Goal: Task Accomplishment & Management: Complete application form

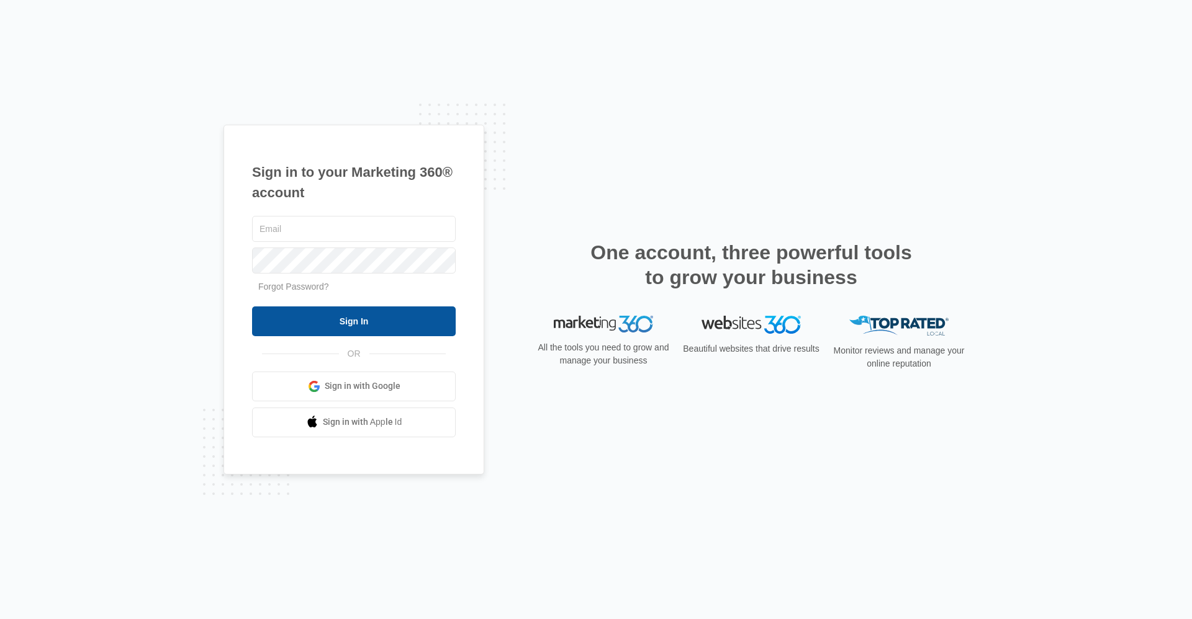
type input "[EMAIL_ADDRESS][DOMAIN_NAME]"
click at [344, 322] on input "Sign In" at bounding box center [354, 322] width 204 height 30
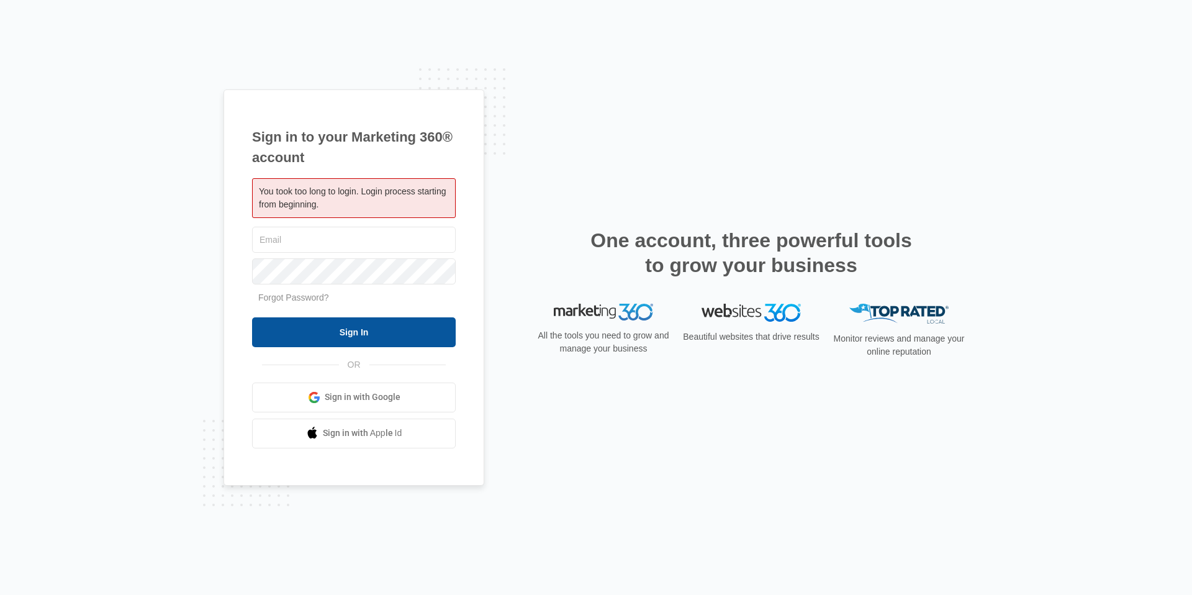
type input "[EMAIL_ADDRESS][DOMAIN_NAME]"
click at [351, 334] on input "Sign In" at bounding box center [354, 332] width 204 height 30
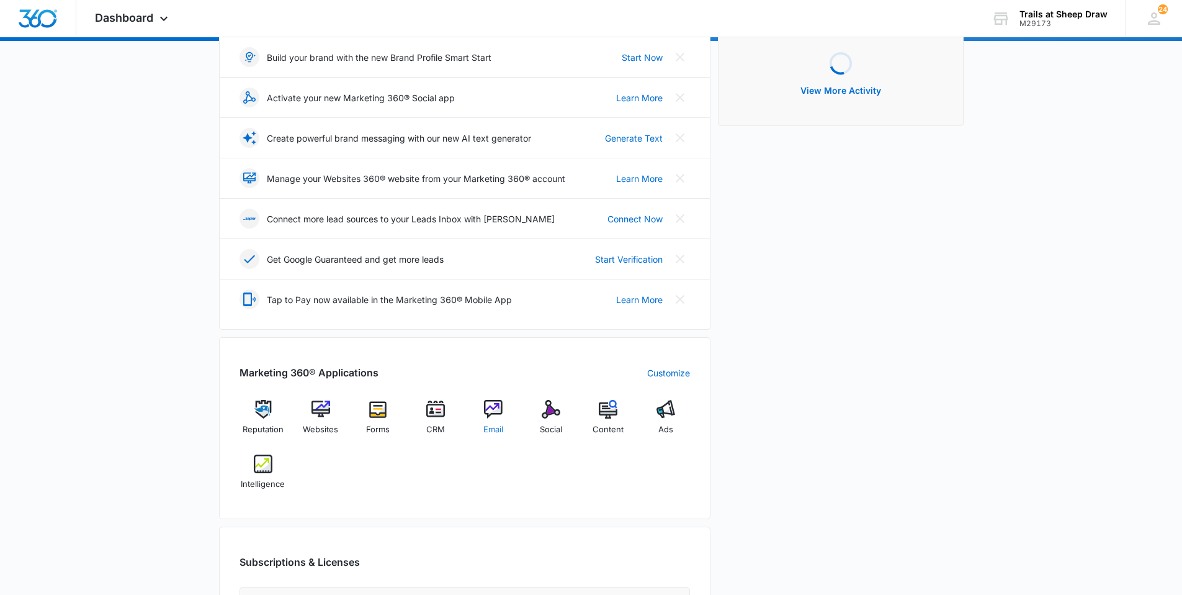
scroll to position [186, 0]
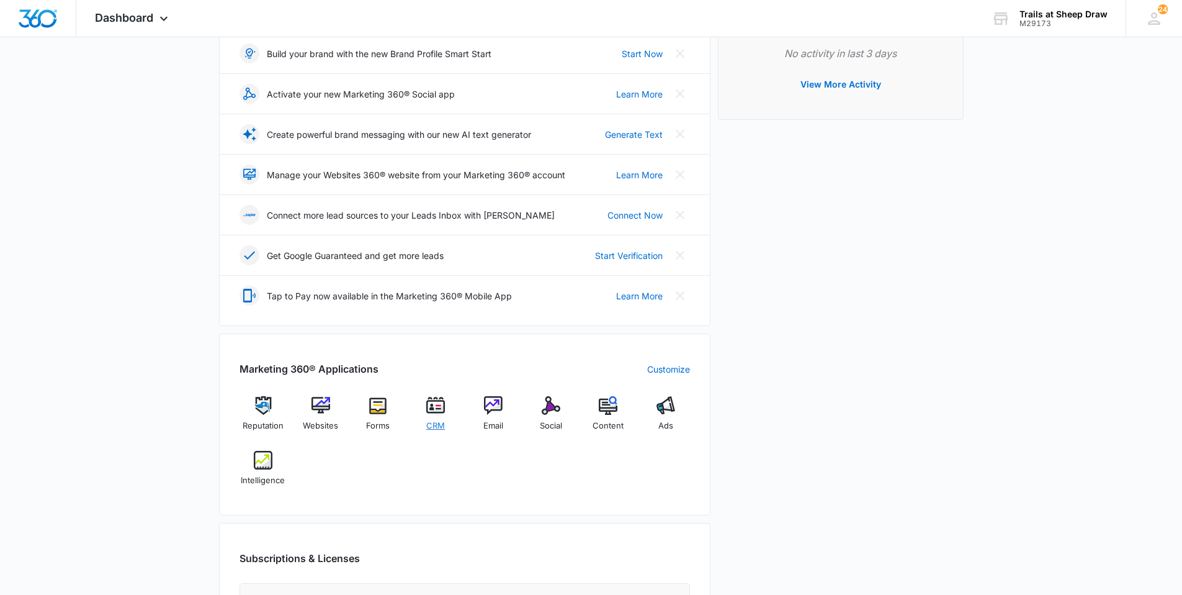
click at [439, 421] on span "CRM" at bounding box center [435, 426] width 19 height 12
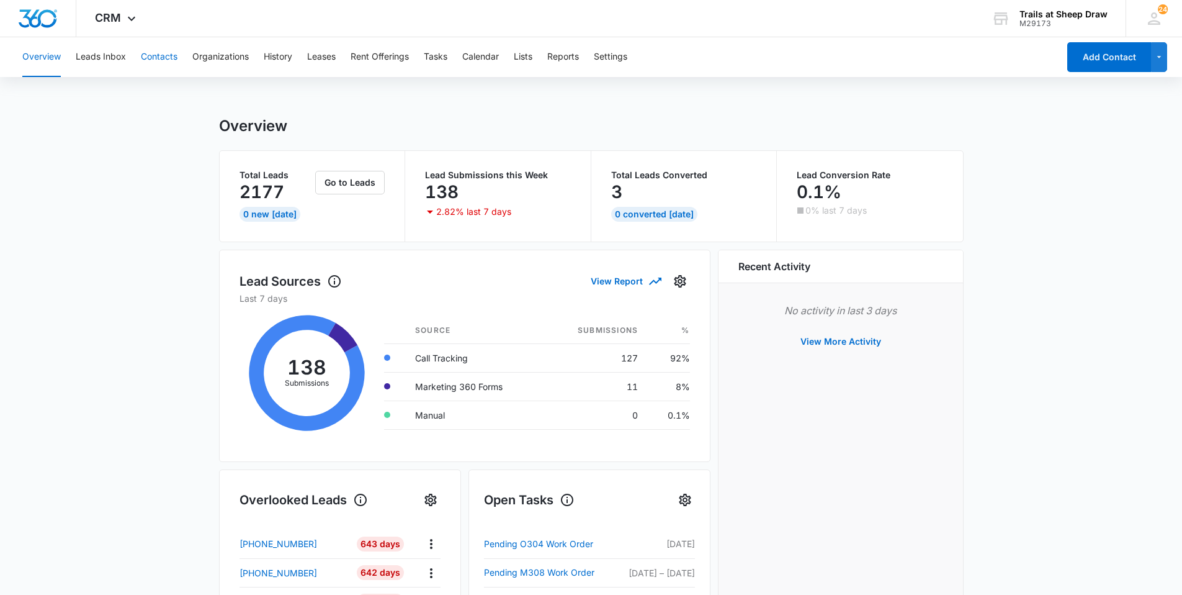
click at [173, 59] on button "Contacts" at bounding box center [159, 57] width 37 height 40
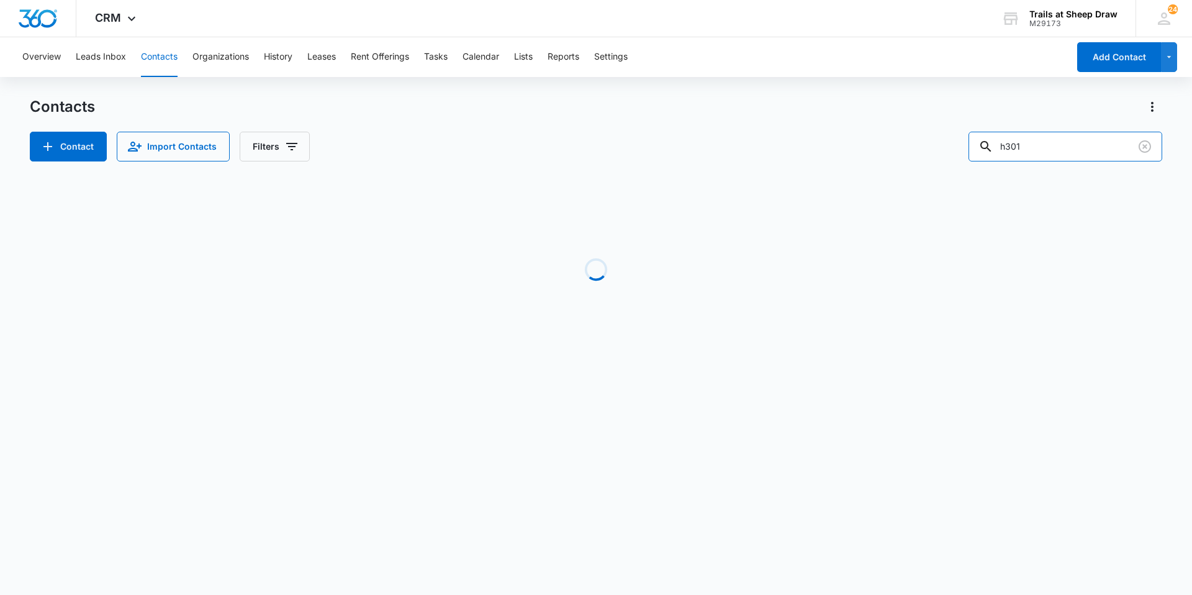
drag, startPoint x: 1009, startPoint y: 142, endPoint x: 874, endPoint y: 142, distance: 135.3
click at [874, 142] on div "Contact Import Contacts Filters h301" at bounding box center [596, 147] width 1132 height 30
type input "n301"
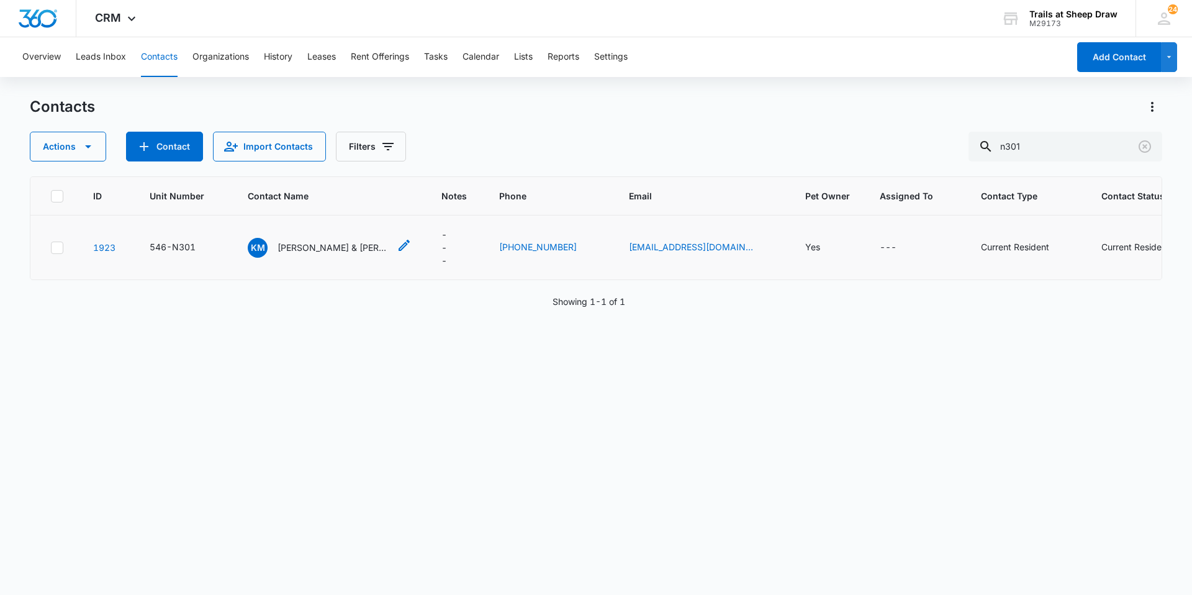
click at [303, 246] on p "[PERSON_NAME] & [PERSON_NAME]" at bounding box center [333, 247] width 112 height 13
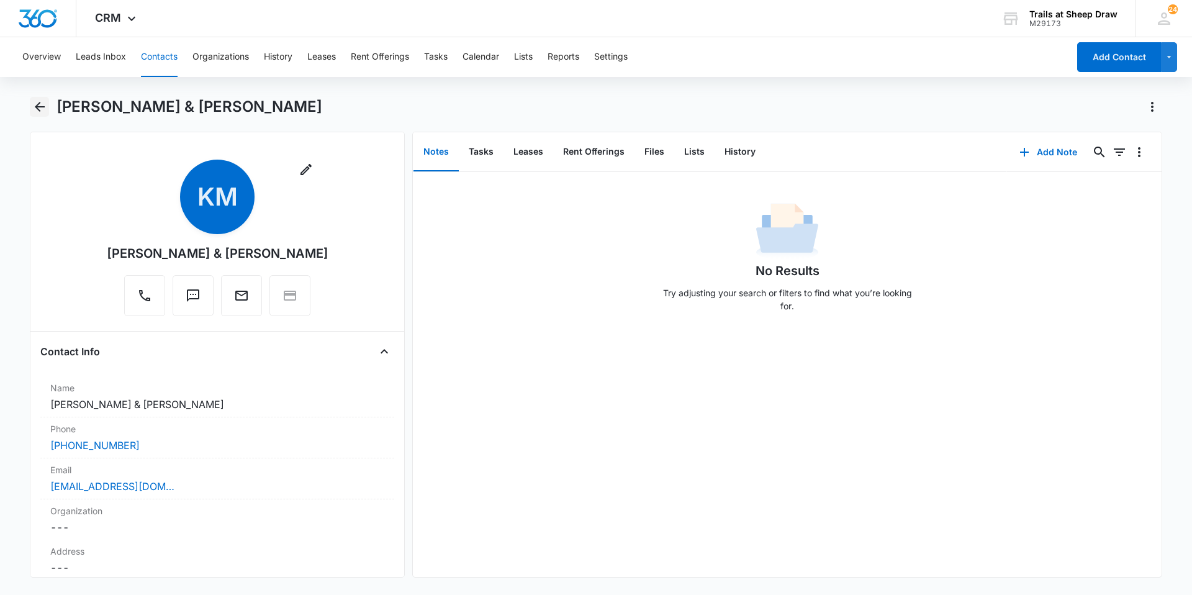
click at [48, 103] on button "Back" at bounding box center [39, 107] width 19 height 20
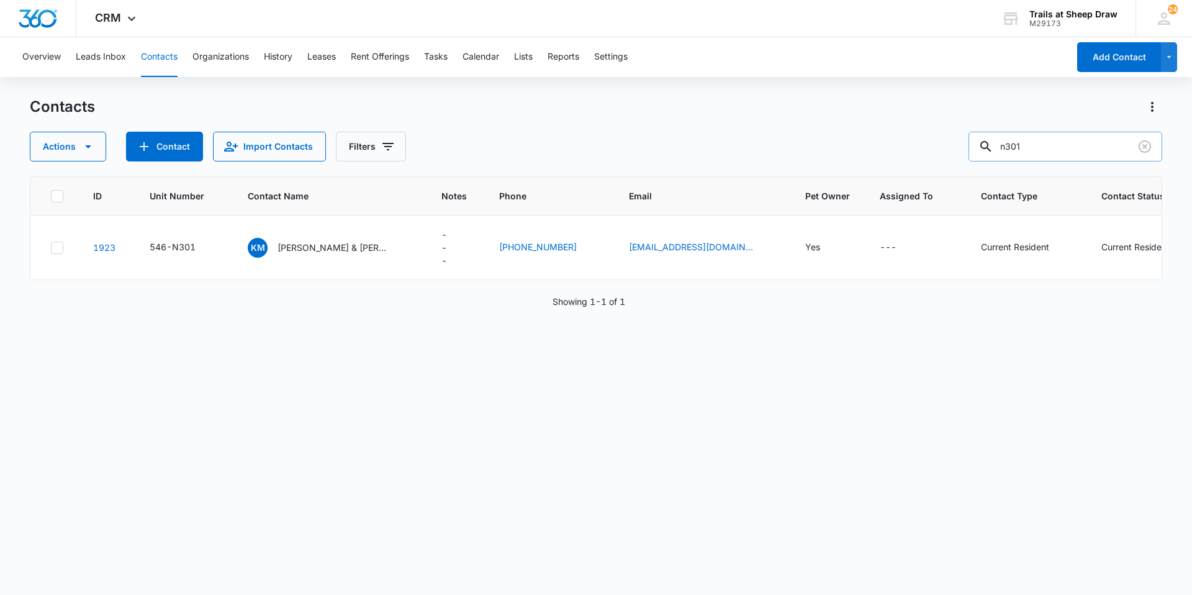
click at [1040, 145] on input "n301" at bounding box center [1065, 147] width 194 height 30
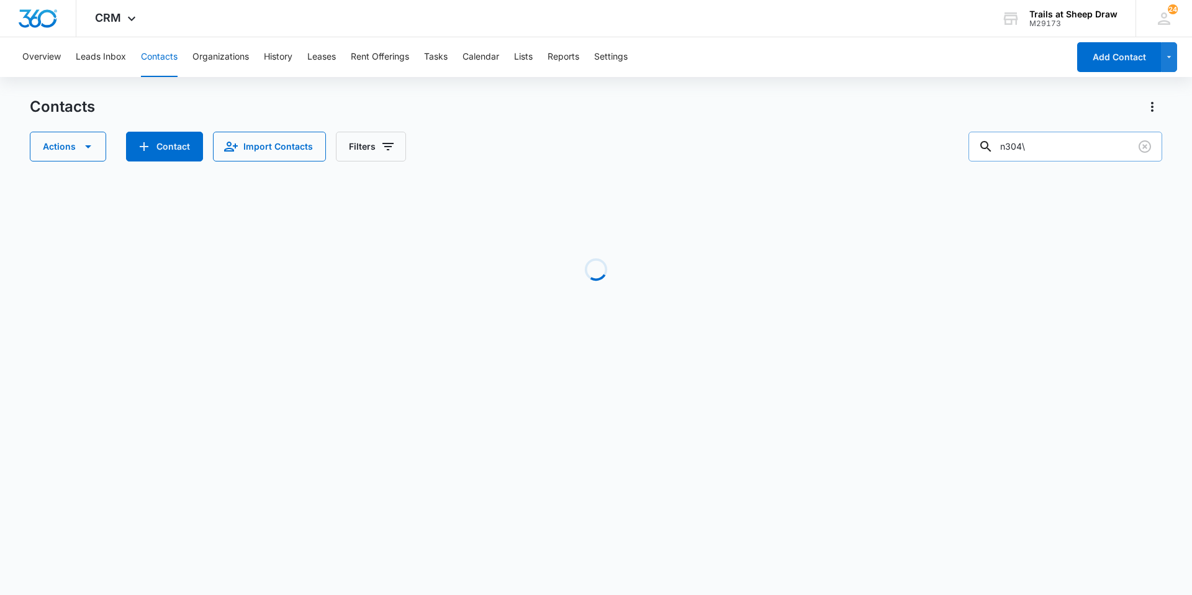
type input "n304"
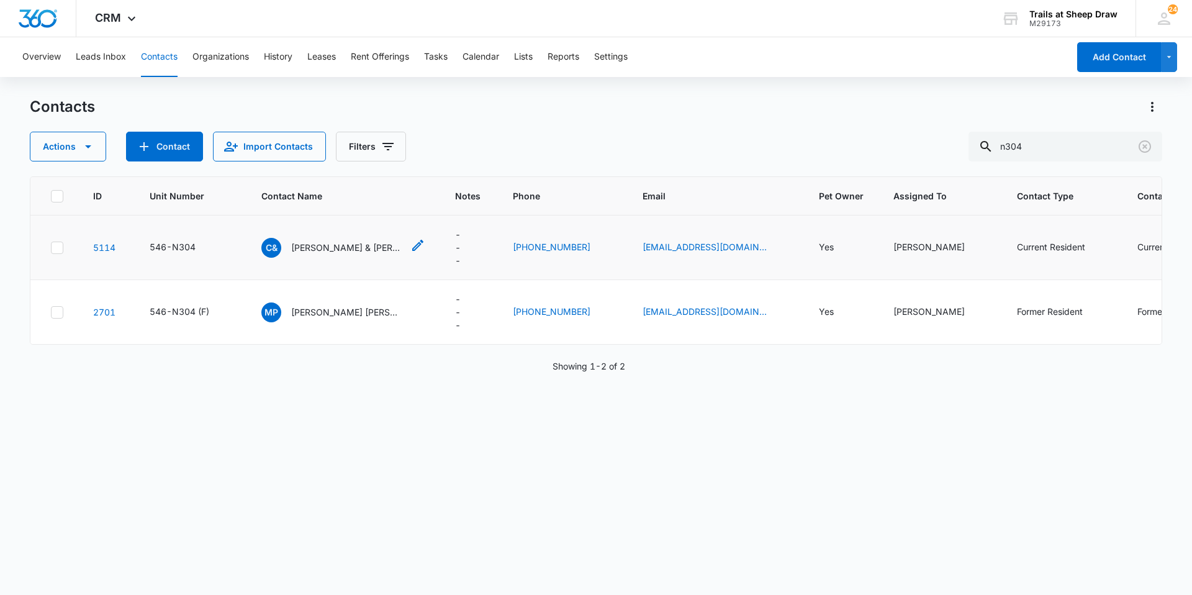
click at [306, 245] on p "[PERSON_NAME] & [PERSON_NAME]" at bounding box center [347, 247] width 112 height 13
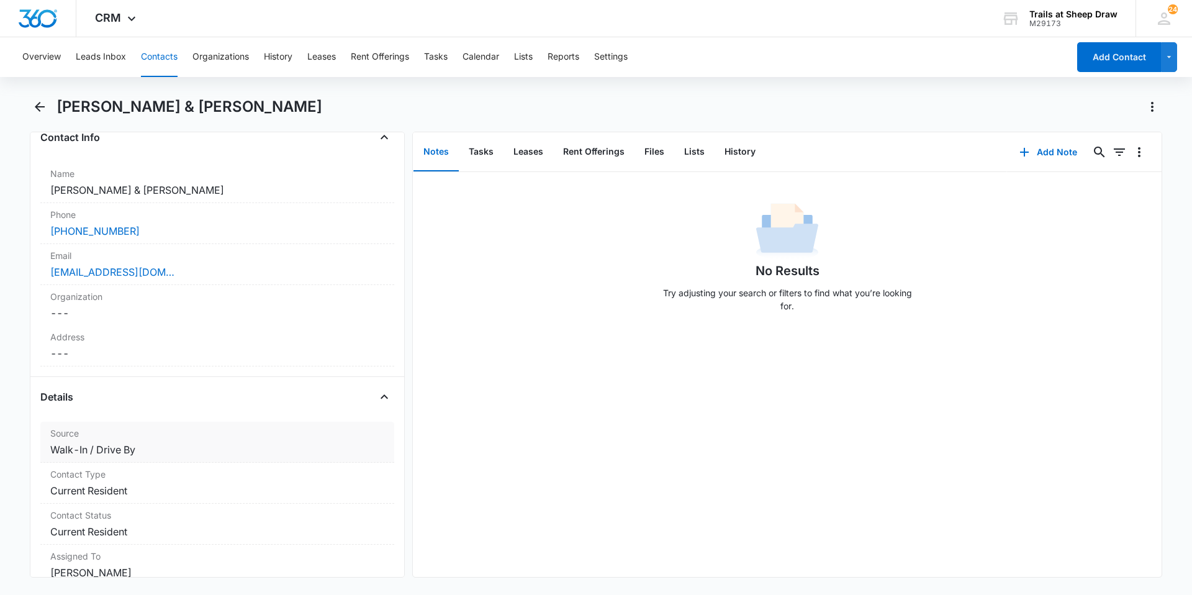
scroll to position [186, 0]
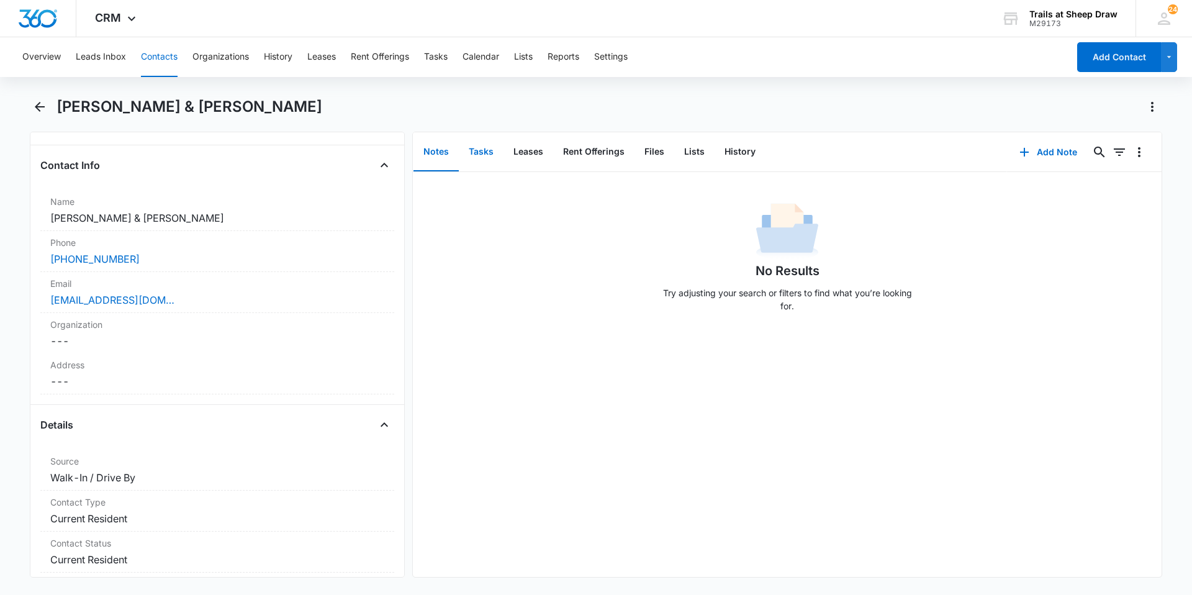
click at [477, 157] on button "Tasks" at bounding box center [481, 152] width 45 height 38
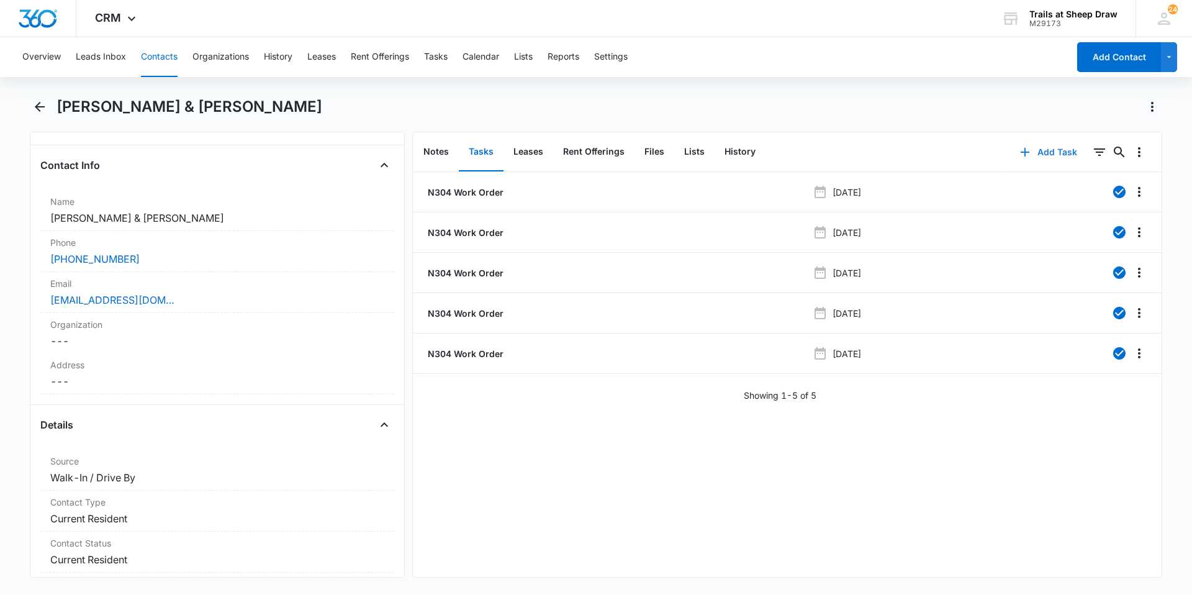
click at [1033, 151] on button "Add Task" at bounding box center [1048, 152] width 82 height 30
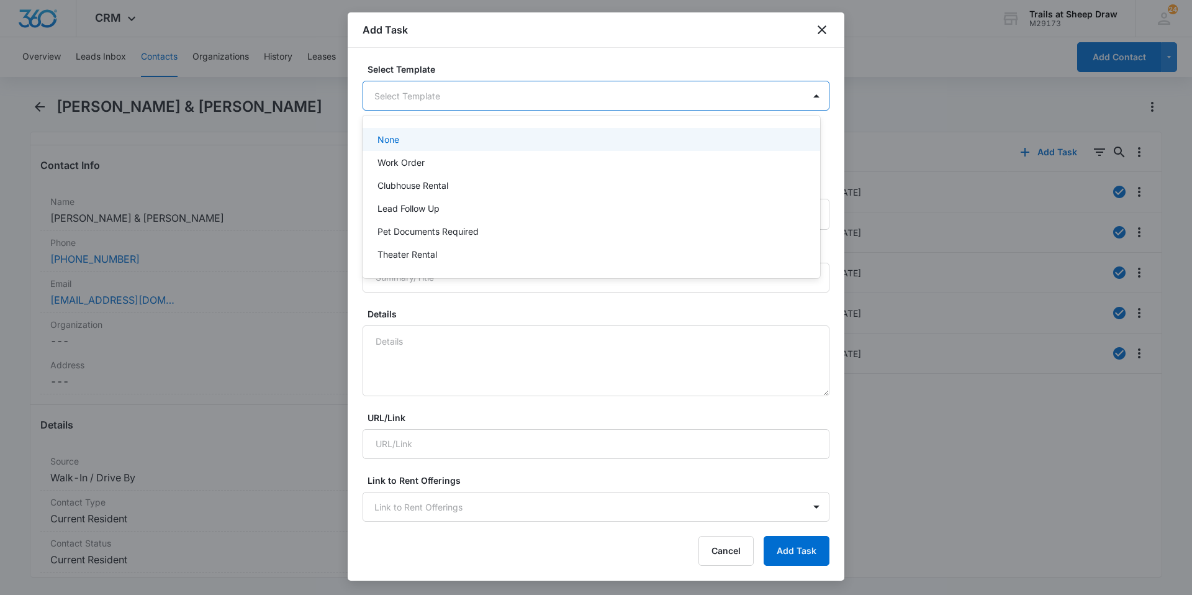
click at [483, 100] on body "CRM Apps Reputation Websites Forms CRM Email Social Content Ads Intelligence Fi…" at bounding box center [596, 297] width 1192 height 595
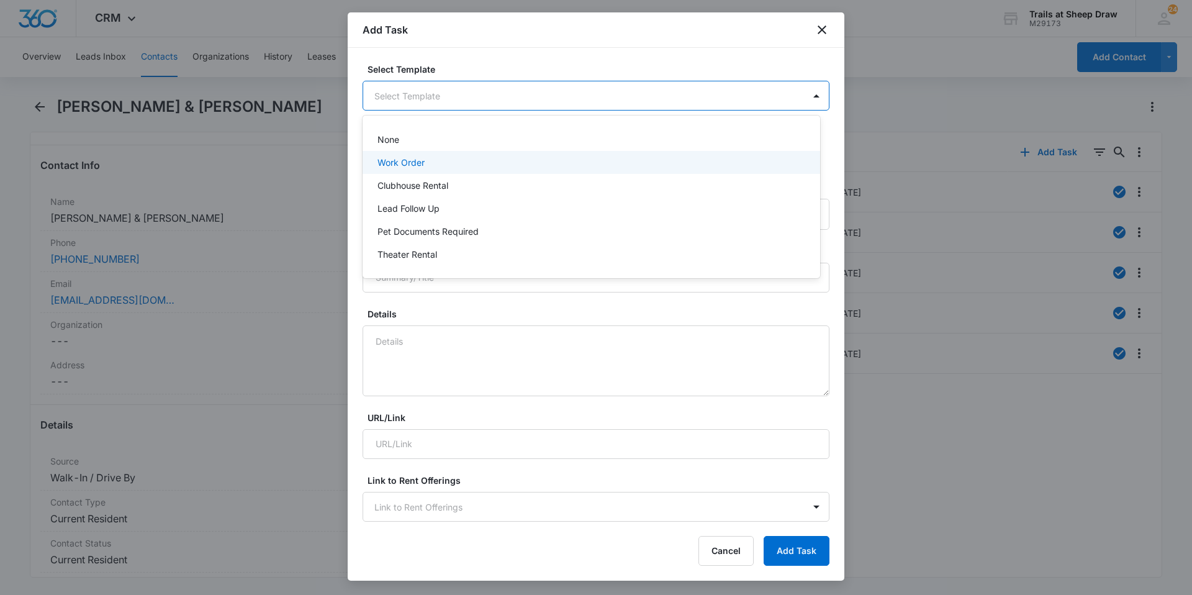
click at [461, 158] on div "Work Order" at bounding box center [589, 162] width 425 height 13
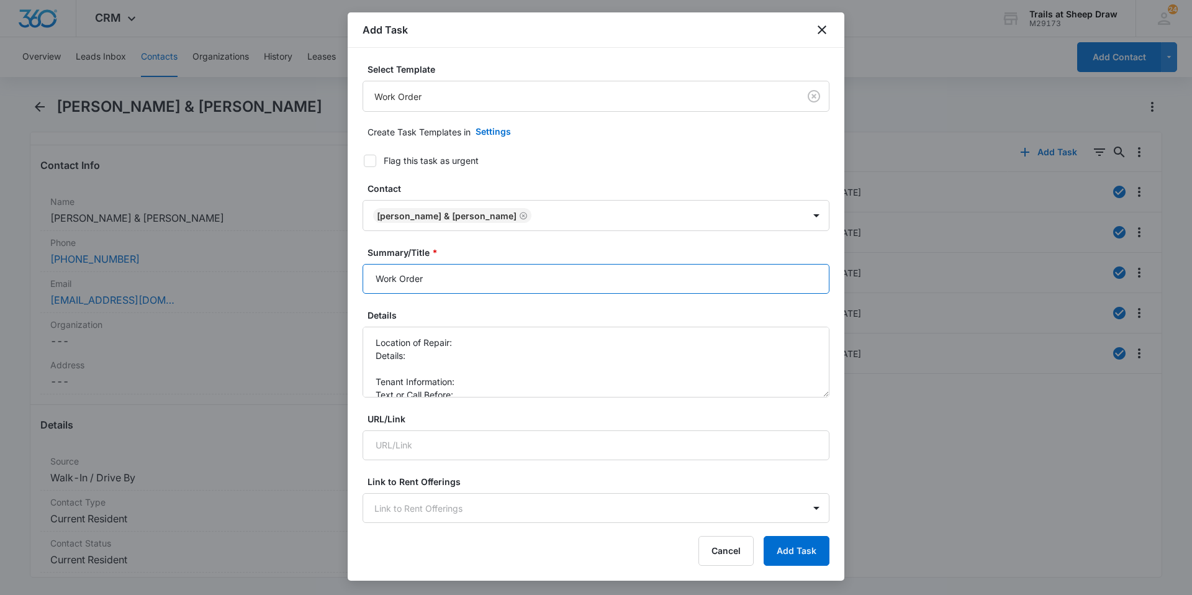
click at [369, 279] on input "Work Order" at bounding box center [595, 279] width 467 height 30
type input "N304 Work Order"
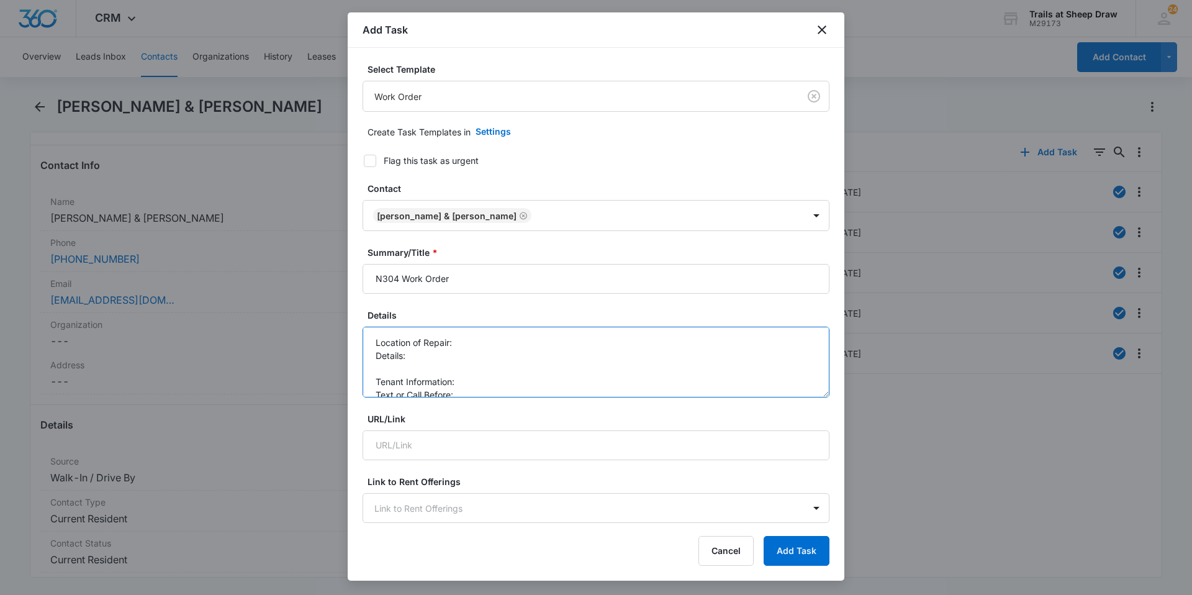
click at [463, 342] on textarea "Location of Repair: Details: Tenant Information: Text or Call Before:" at bounding box center [595, 361] width 467 height 71
click at [456, 355] on textarea "Location of Repair: Dishwasher Details: Tenant Information: Text or Call Before:" at bounding box center [595, 361] width 467 height 71
click at [473, 392] on textarea "Location of Repair: Dishwasher Details: Won't start or turn on, he checked the …" at bounding box center [595, 361] width 467 height 71
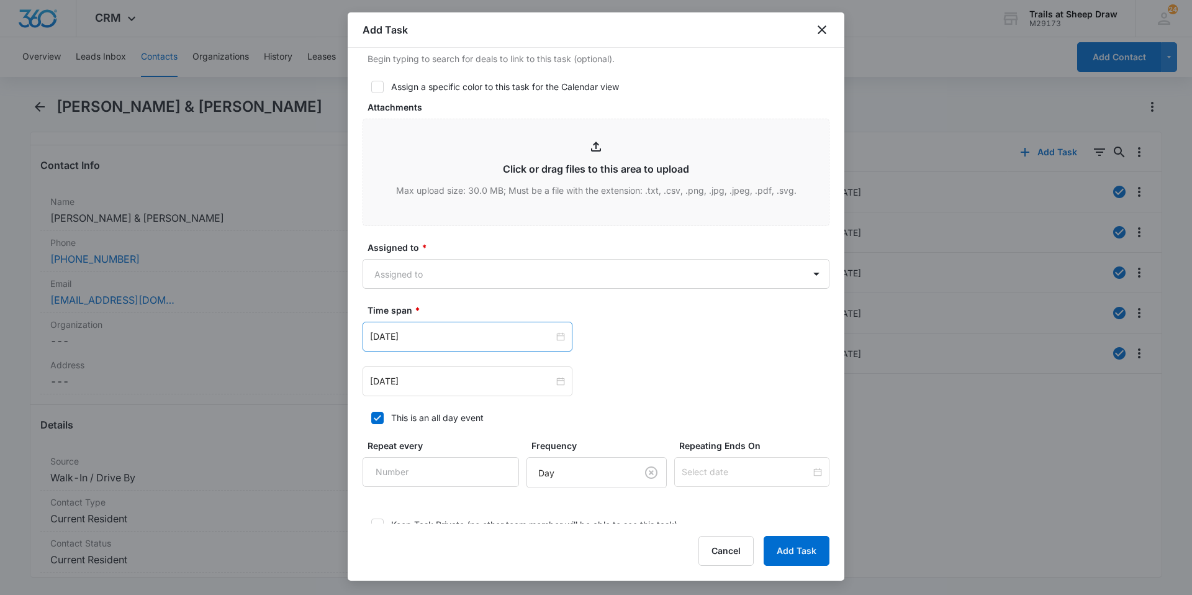
scroll to position [559, 0]
type textarea "Location of Repair: Dishwasher Details: Won't start or turn on, he checked the …"
click at [484, 271] on body "CRM Apps Reputation Websites Forms CRM Email Social Content Ads Intelligence Fi…" at bounding box center [596, 297] width 1192 height 595
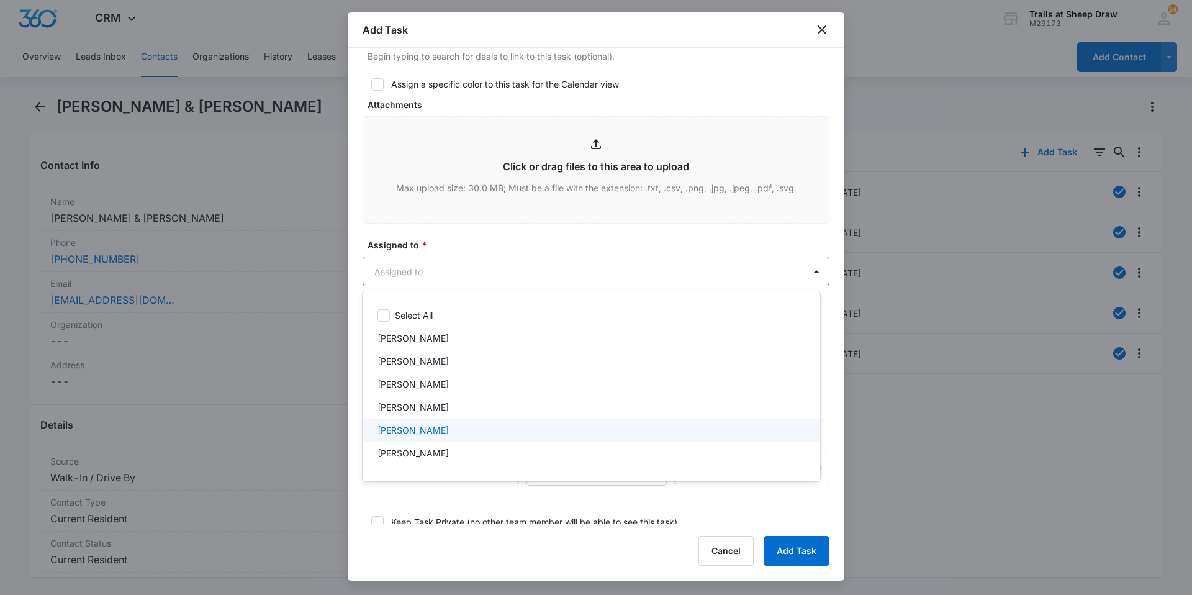
click at [495, 427] on div "[PERSON_NAME]" at bounding box center [589, 429] width 425 height 13
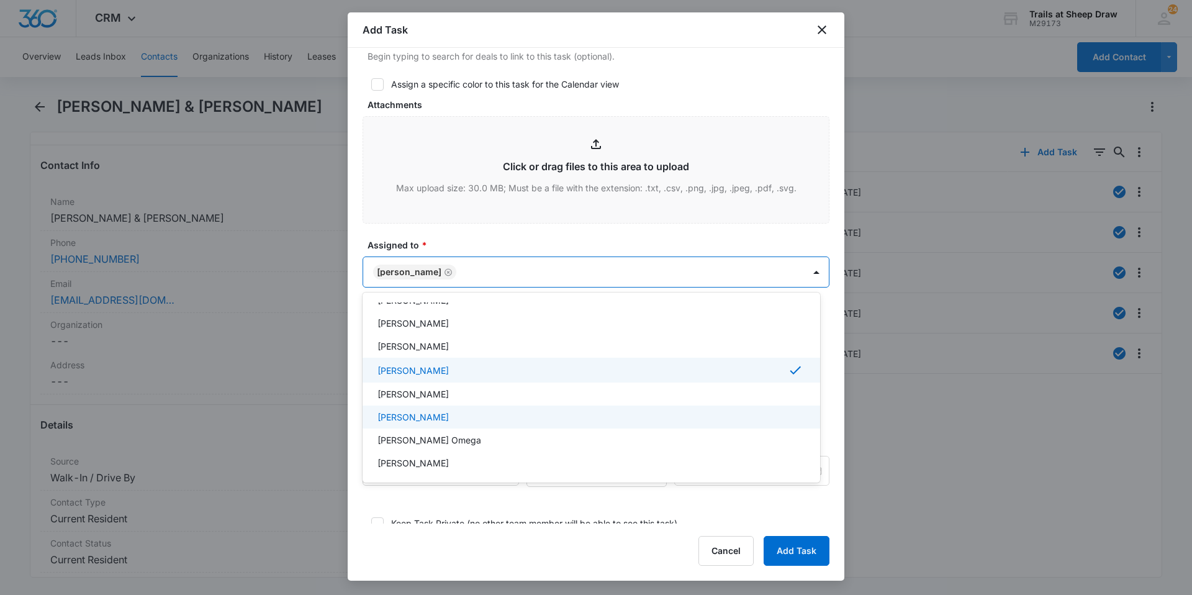
click at [490, 408] on div "[PERSON_NAME]" at bounding box center [590, 416] width 457 height 23
click at [490, 408] on div "[PERSON_NAME]" at bounding box center [590, 417] width 457 height 25
click at [486, 361] on div "[PERSON_NAME]" at bounding box center [590, 369] width 457 height 25
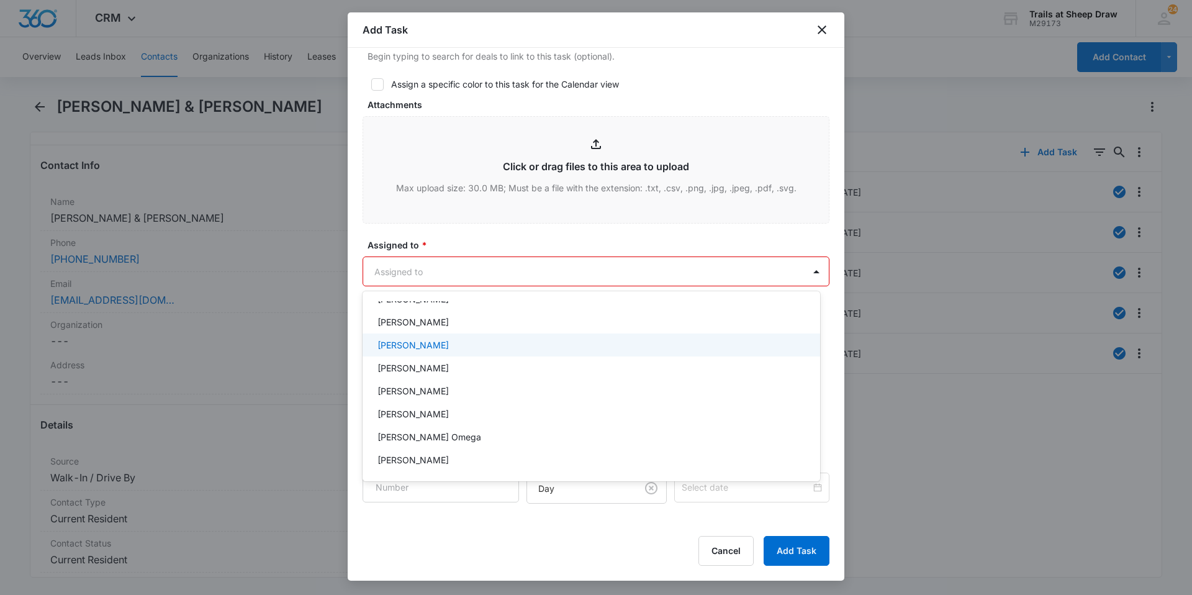
click at [485, 349] on div "[PERSON_NAME]" at bounding box center [589, 344] width 425 height 13
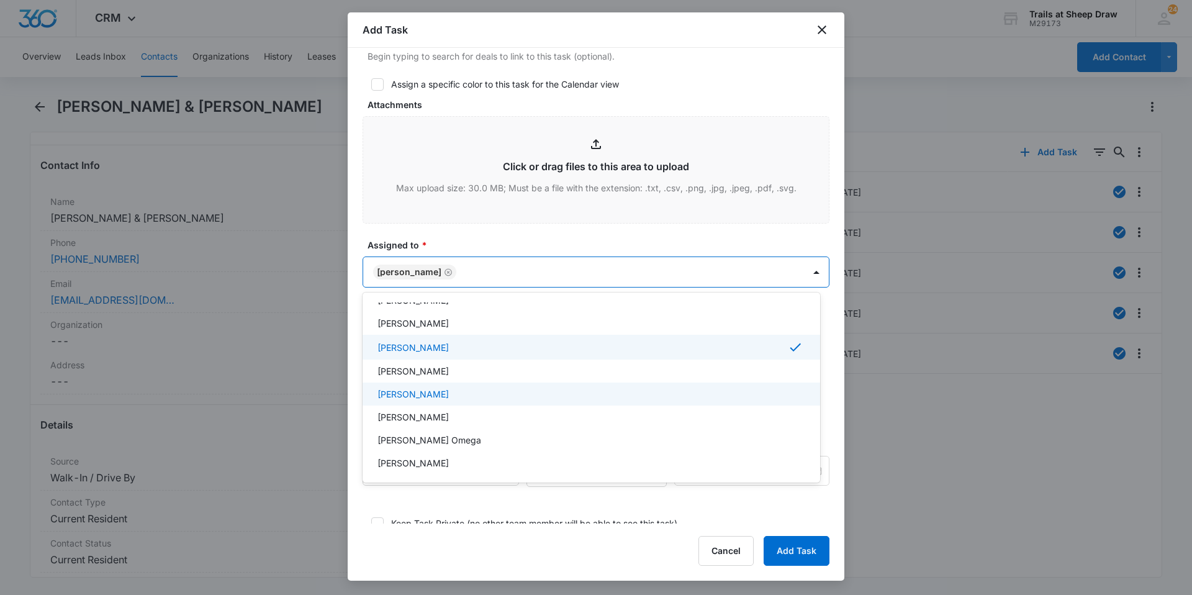
click at [488, 384] on div "[PERSON_NAME]" at bounding box center [590, 393] width 457 height 23
click at [538, 227] on div at bounding box center [596, 297] width 1192 height 595
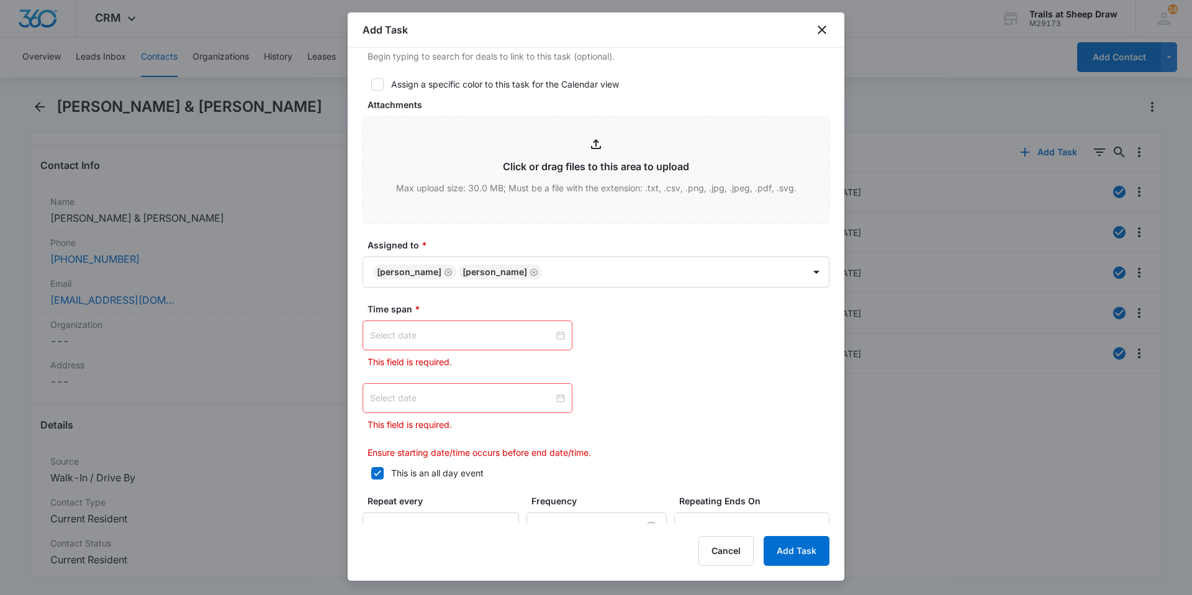
click at [556, 331] on div at bounding box center [467, 335] width 195 height 14
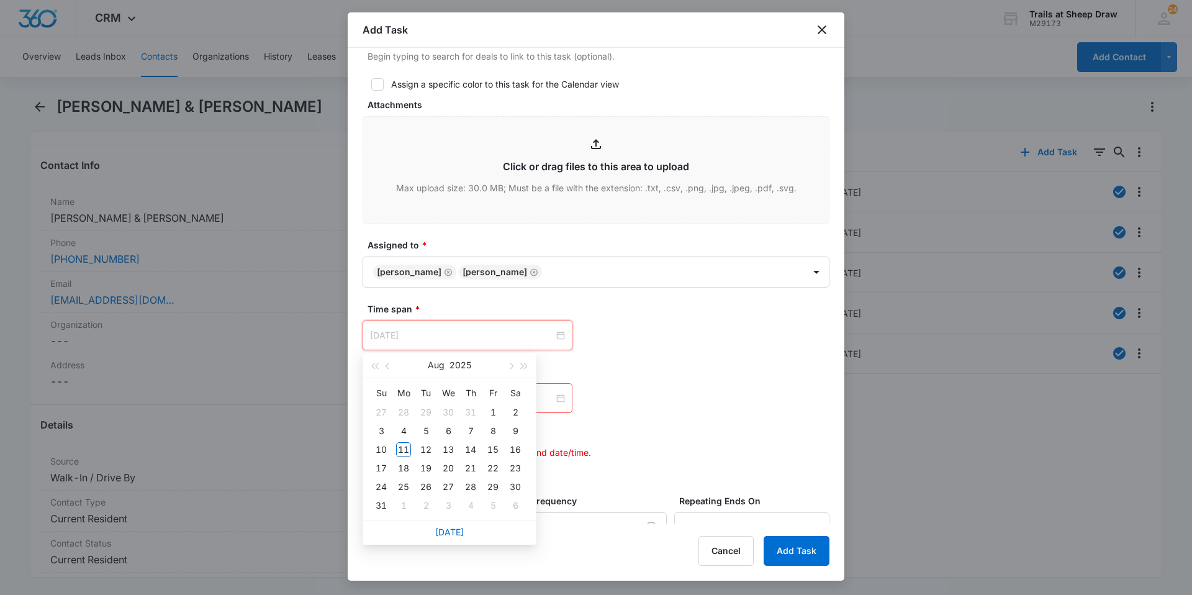
type input "[DATE]"
click at [400, 446] on div "11" at bounding box center [403, 449] width 15 height 15
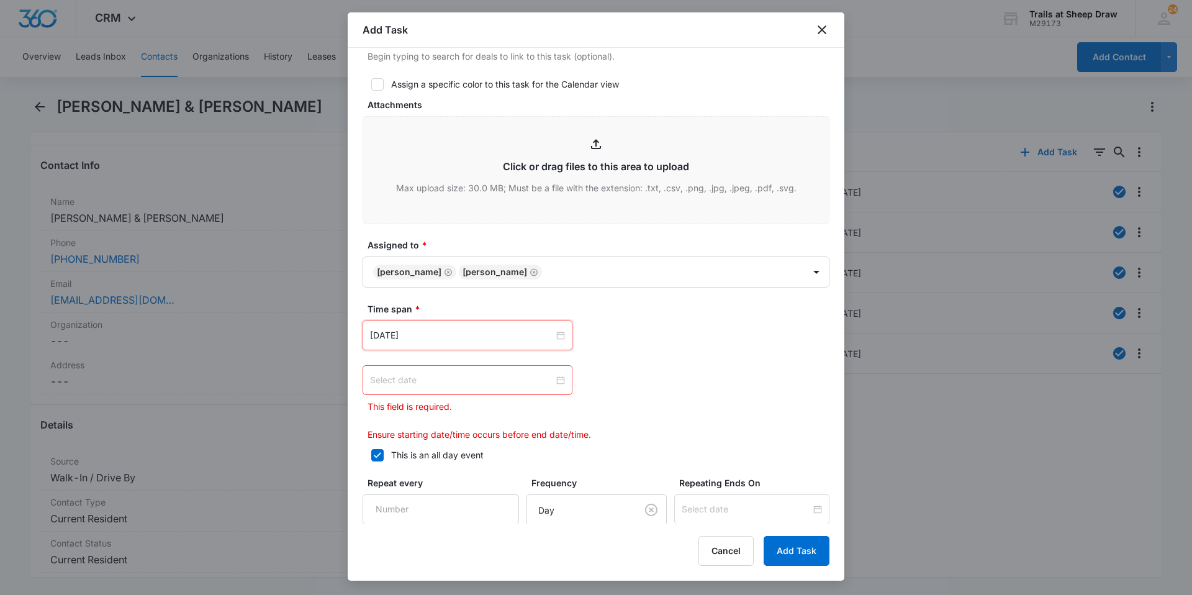
click at [559, 378] on div at bounding box center [467, 380] width 195 height 14
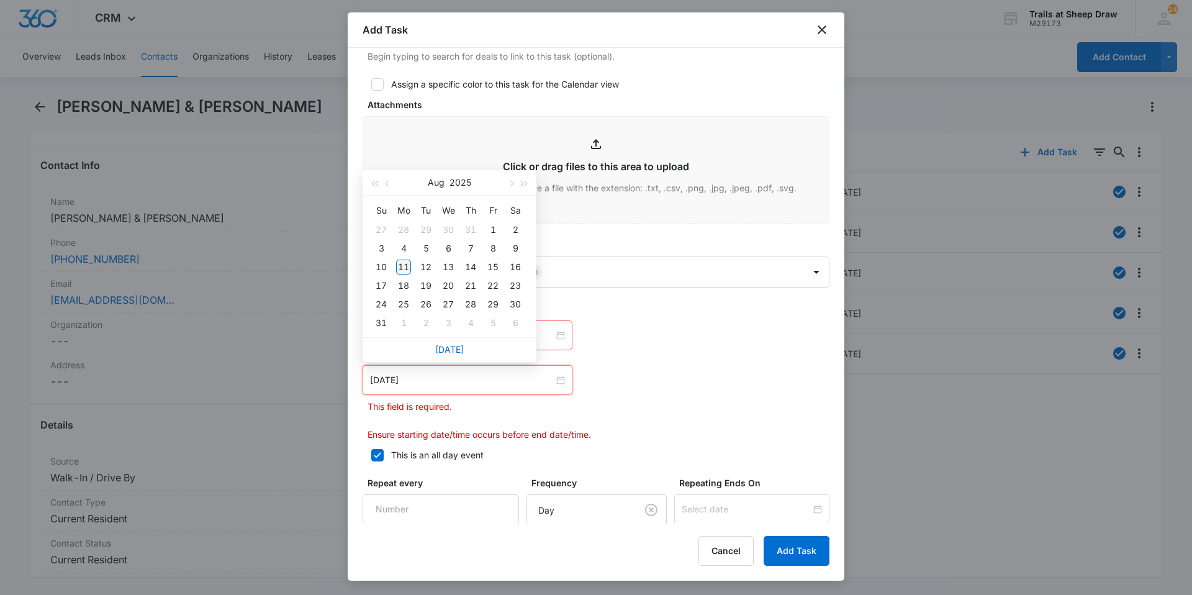
type input "[DATE]"
click at [403, 264] on div "11" at bounding box center [403, 266] width 15 height 15
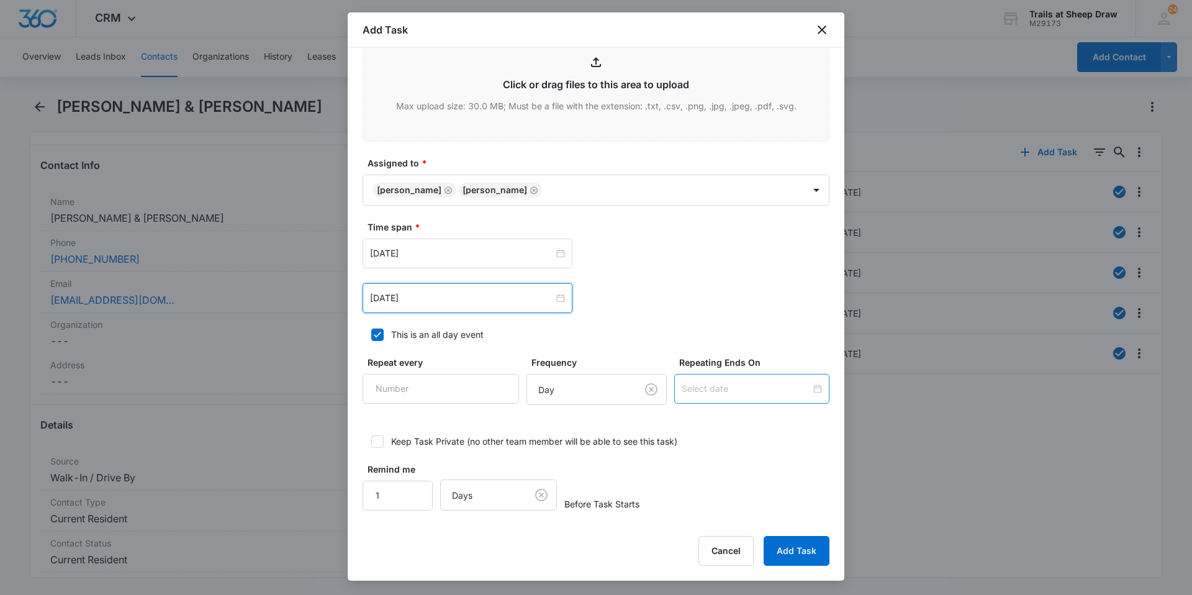
scroll to position [642, 0]
click at [798, 547] on button "Add Task" at bounding box center [796, 551] width 66 height 30
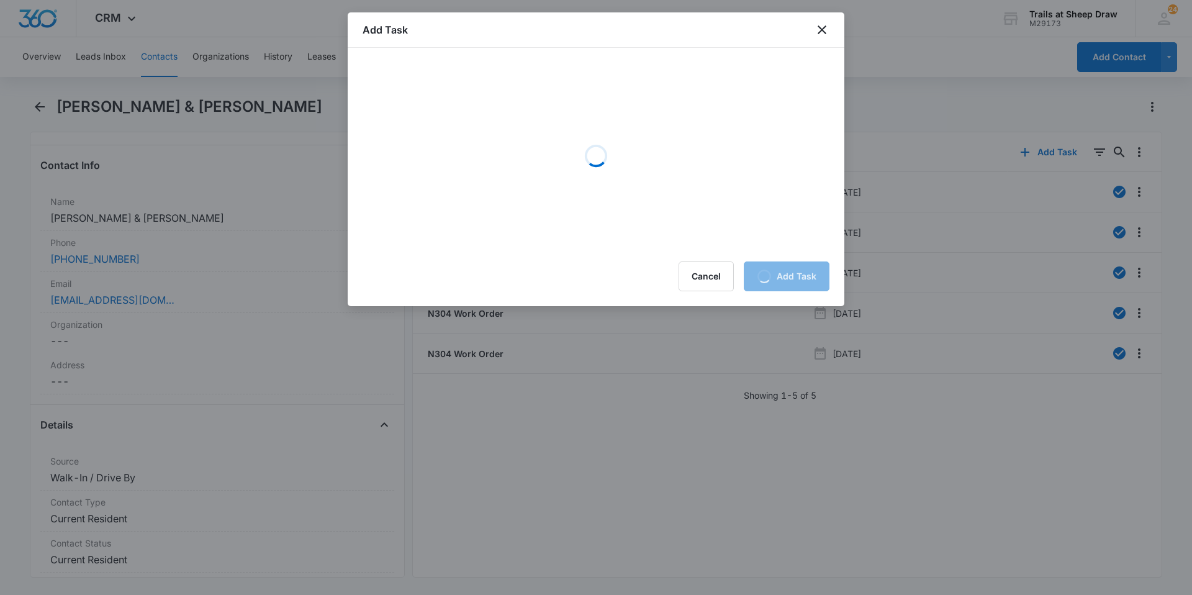
scroll to position [0, 0]
